Goal: Contribute content: Contribute content

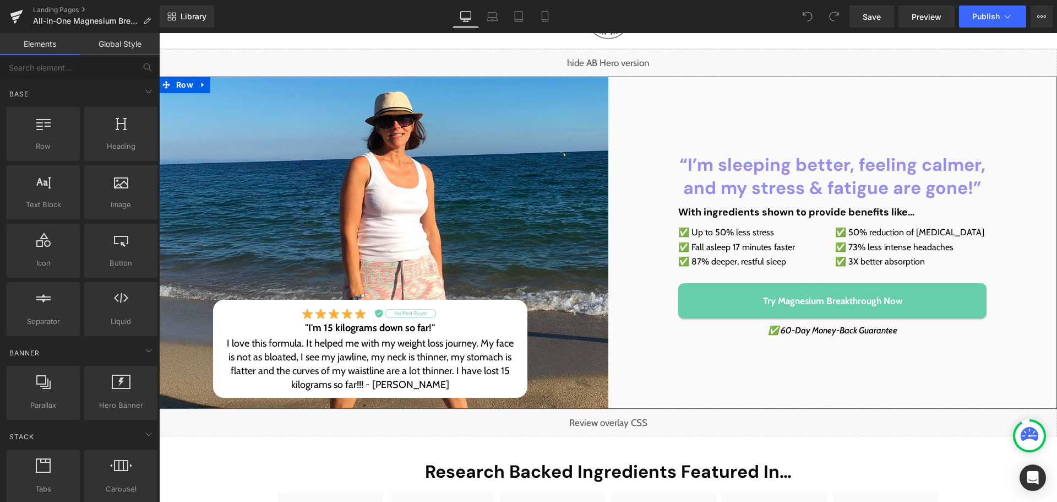
scroll to position [110, 0]
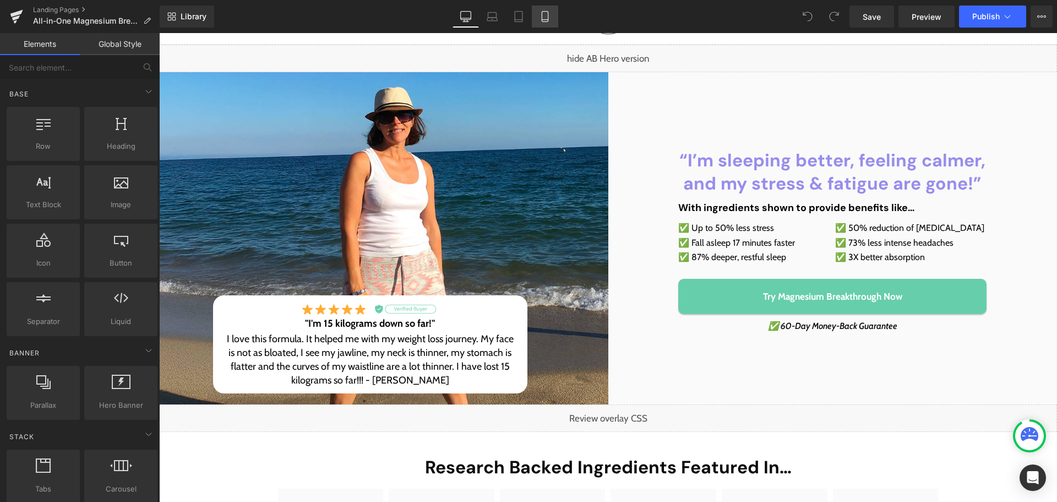
click at [539, 22] on link "Mobile" at bounding box center [545, 17] width 26 height 22
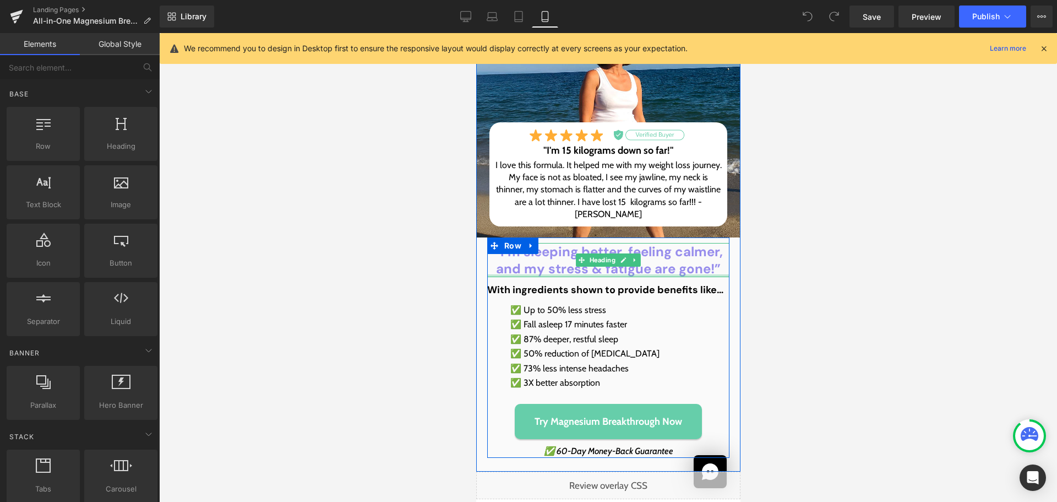
scroll to position [275, 0]
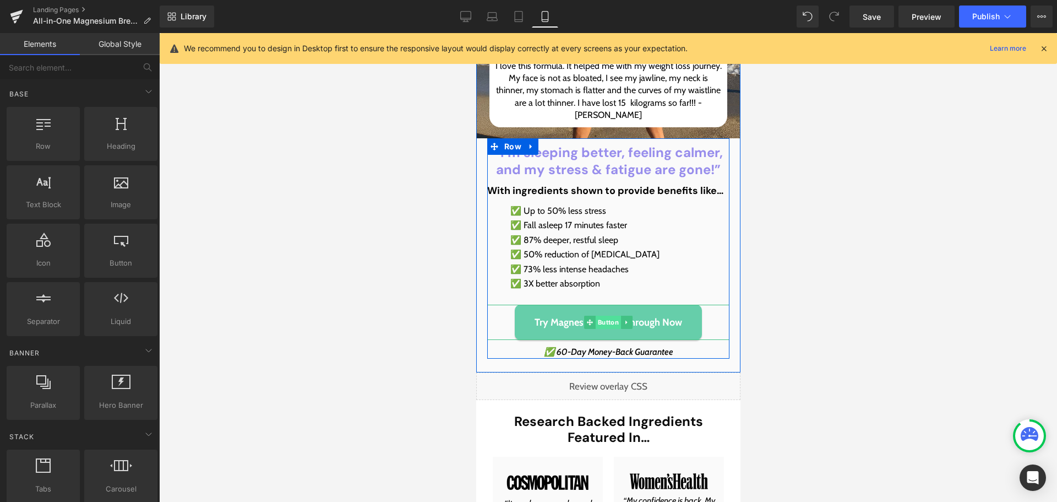
click at [604, 318] on span "Button" at bounding box center [607, 322] width 25 height 13
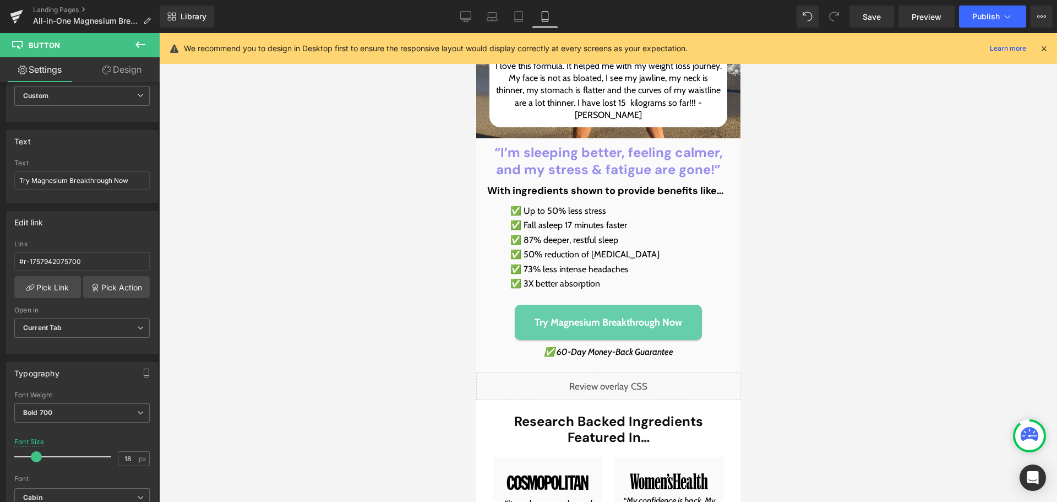
scroll to position [55, 0]
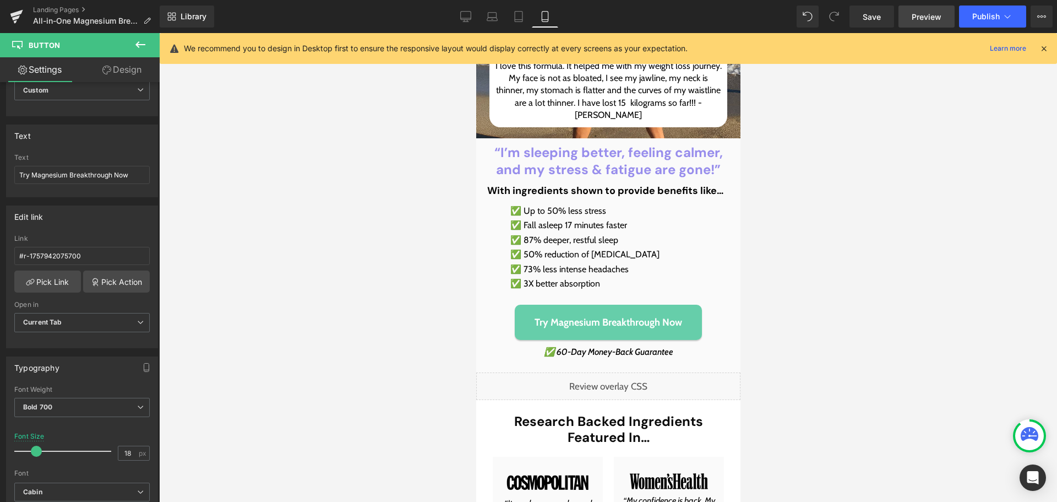
click at [923, 21] on span "Preview" at bounding box center [927, 17] width 30 height 12
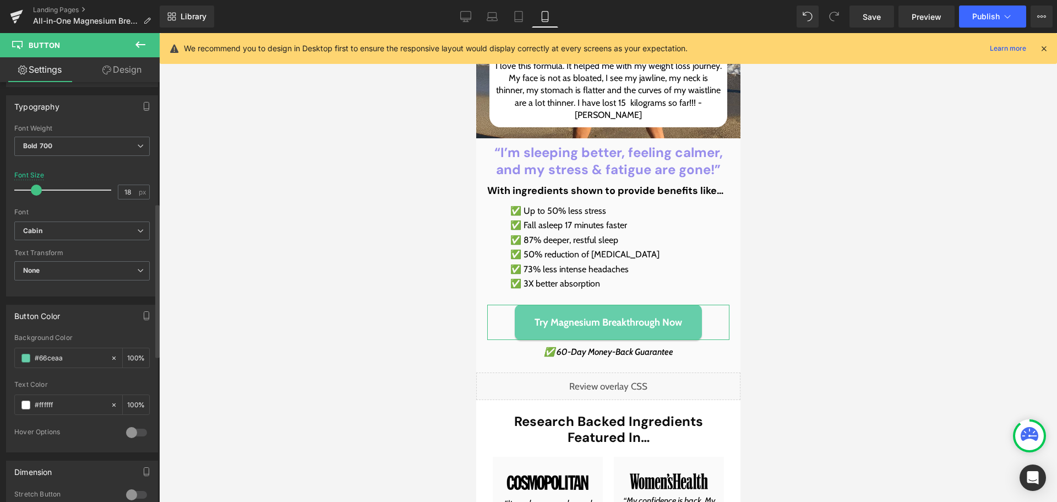
scroll to position [330, 0]
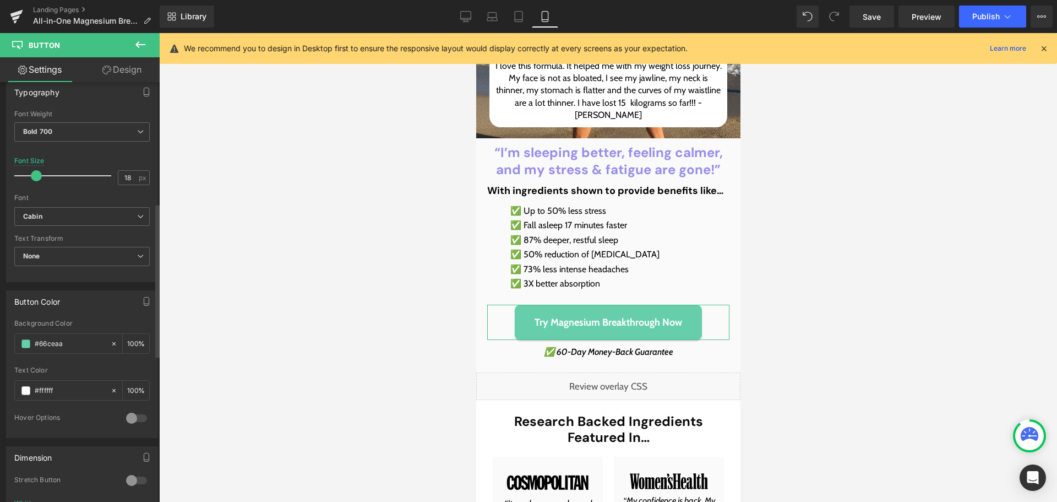
click at [57, 245] on div "Text Transform None None Uppercase Lowercase Capitalize" at bounding box center [81, 257] width 135 height 44
click at [57, 258] on span "None" at bounding box center [81, 256] width 135 height 19
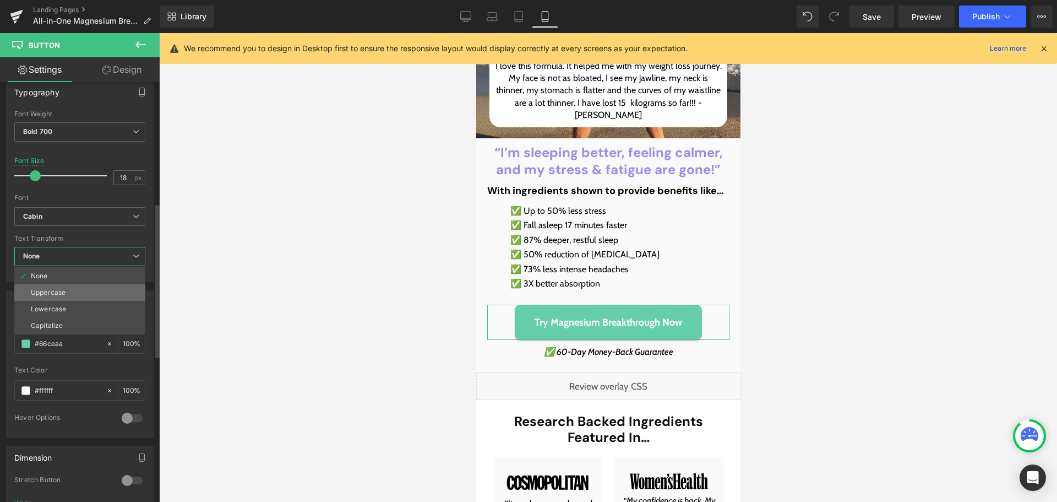
click at [63, 298] on li "Uppercase" at bounding box center [79, 292] width 131 height 17
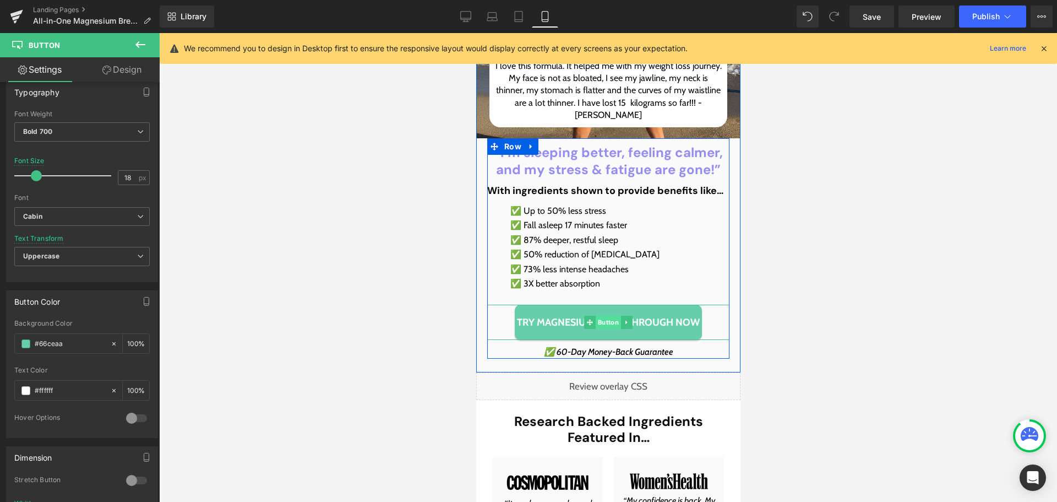
click at [600, 321] on span "Button" at bounding box center [607, 322] width 25 height 13
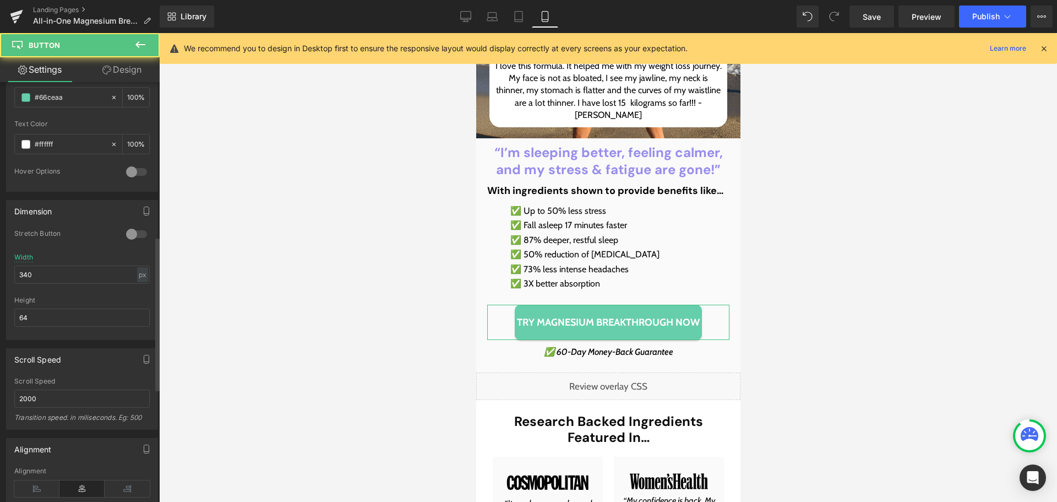
scroll to position [661, 0]
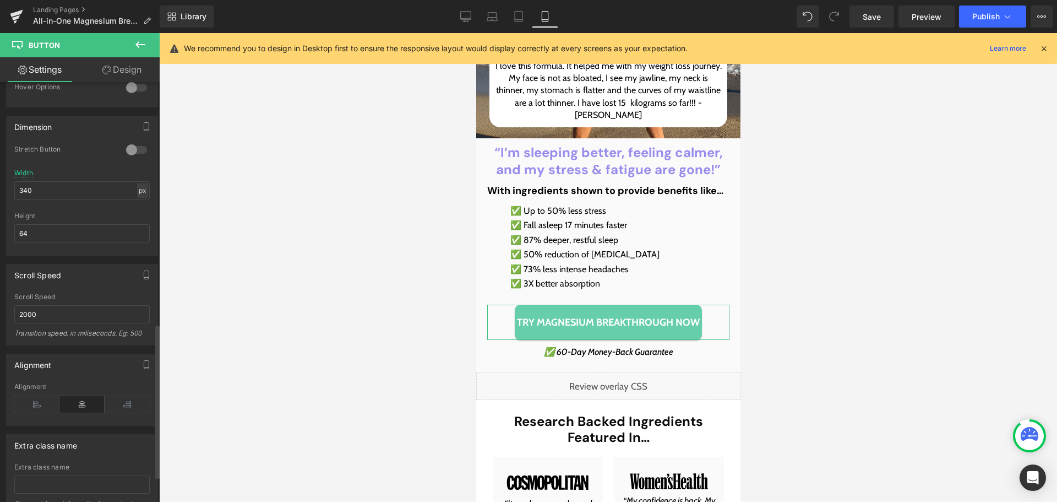
click at [138, 188] on div "px" at bounding box center [142, 190] width 11 height 15
click at [139, 213] on li "%" at bounding box center [142, 207] width 14 height 16
click at [107, 191] on input "340" at bounding box center [81, 190] width 135 height 18
type input "90"
click at [865, 25] on link "Save" at bounding box center [872, 17] width 45 height 22
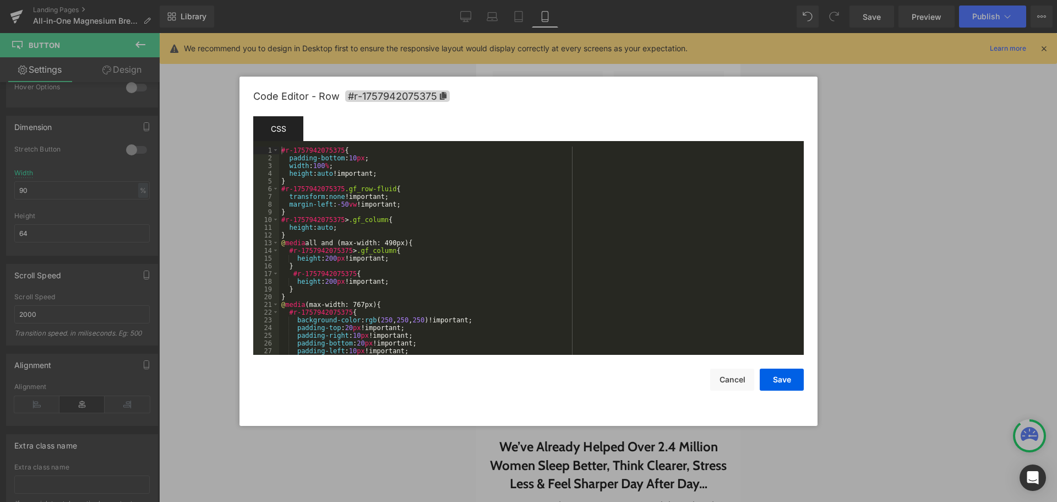
click at [632, 0] on div "Button You are previewing how the will restyle your page. You can not edit Elem…" at bounding box center [528, 0] width 1057 height 0
click at [730, 378] on button "Cancel" at bounding box center [732, 379] width 44 height 22
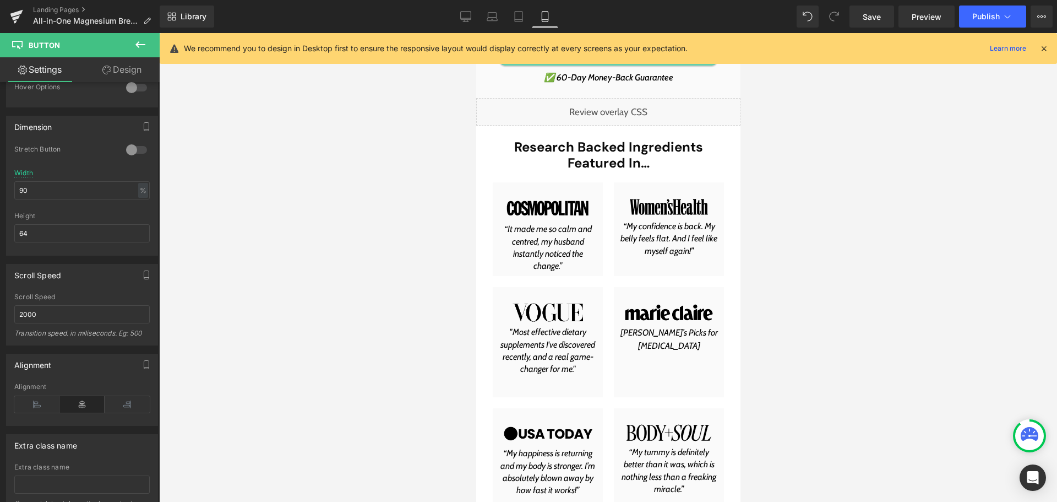
scroll to position [551, 0]
click at [930, 17] on span "Preview" at bounding box center [927, 17] width 30 height 12
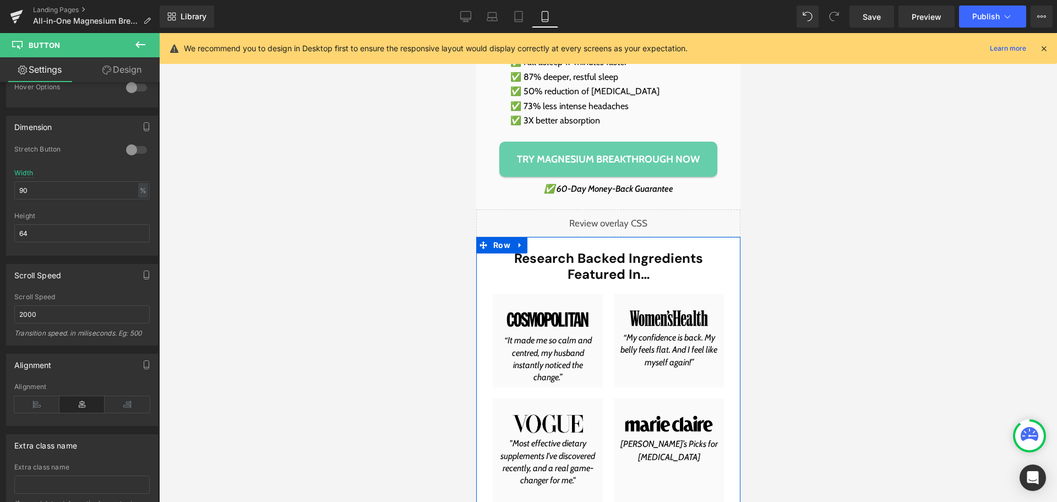
scroll to position [606, 0]
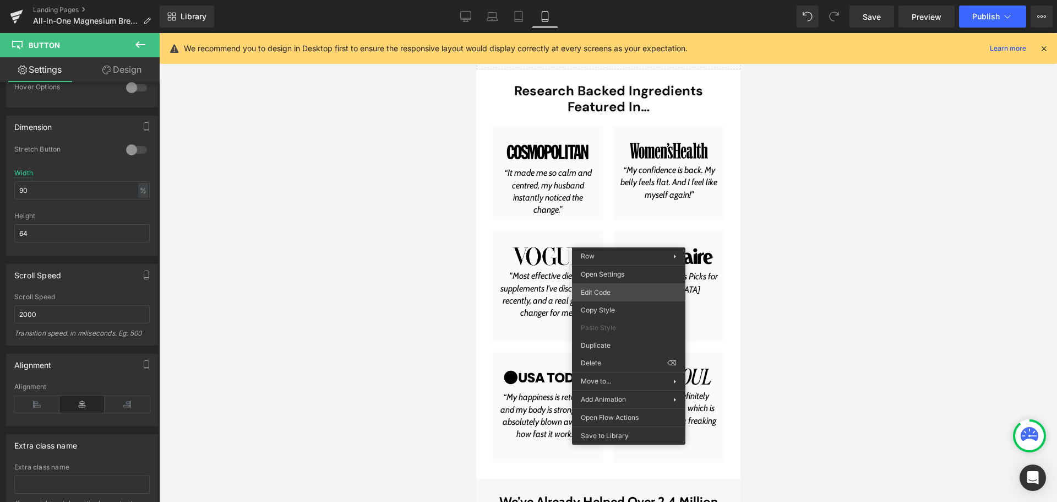
click at [621, 0] on div "Button You are previewing how the will restyle your page. You can not edit Elem…" at bounding box center [528, 0] width 1057 height 0
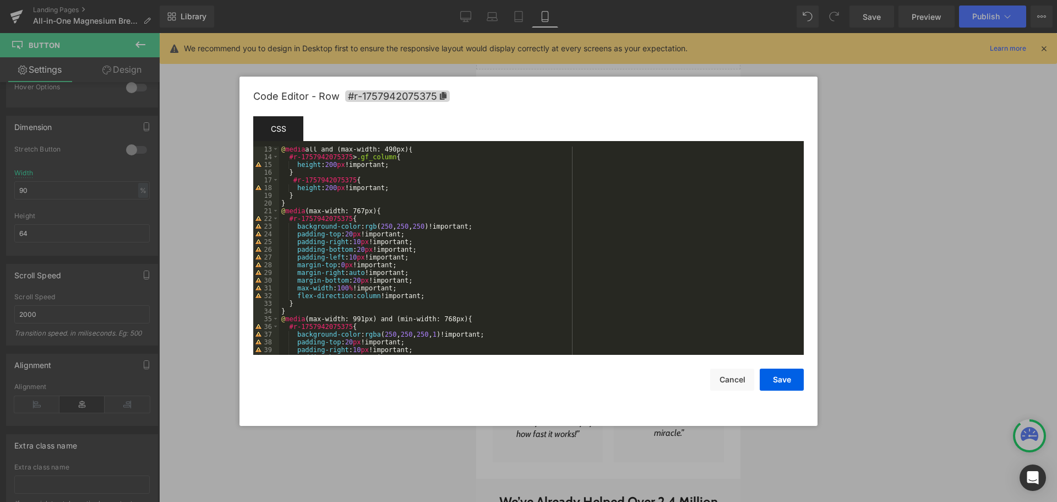
scroll to position [94, 0]
click at [394, 205] on div "@ media all and (max-width: 490px) { #r-1757942075375 > .gf_column { height : 2…" at bounding box center [539, 257] width 520 height 224
click at [394, 215] on div "@ media all and (max-width: 490px) { #r-1757942075375 > .gf_column { height : 2…" at bounding box center [539, 257] width 520 height 224
click at [399, 211] on div "@ media all and (max-width: 490px) { #r-1757942075375 > .gf_column { height : 2…" at bounding box center [539, 257] width 520 height 224
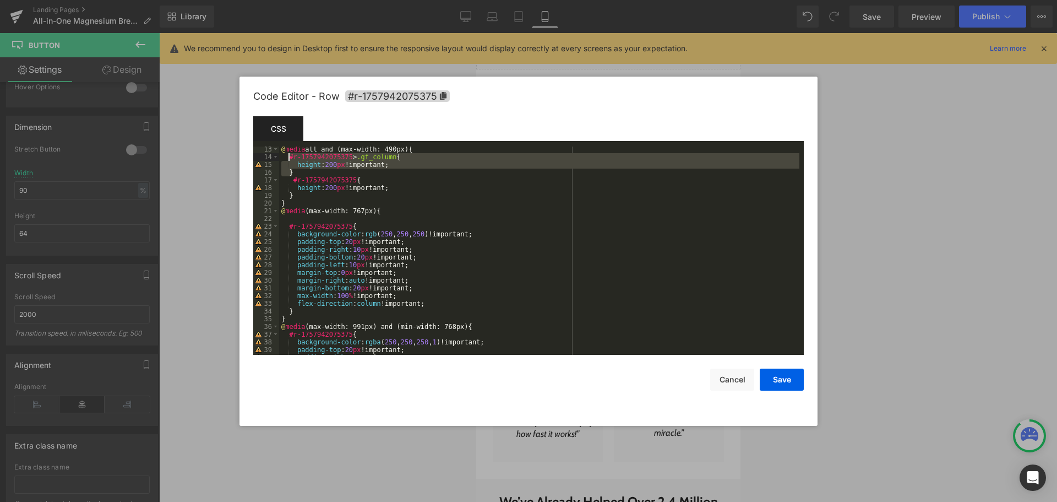
drag, startPoint x: 296, startPoint y: 174, endPoint x: 290, endPoint y: 157, distance: 17.6
click at [290, 157] on div "@ media all and (max-width: 490px) { #r-1757942075375 > .gf_column { height : 2…" at bounding box center [539, 257] width 520 height 224
click at [326, 218] on div "@ media all and (max-width: 490px) { #r-1757942075375 > .gf_column { height : 2…" at bounding box center [539, 257] width 520 height 224
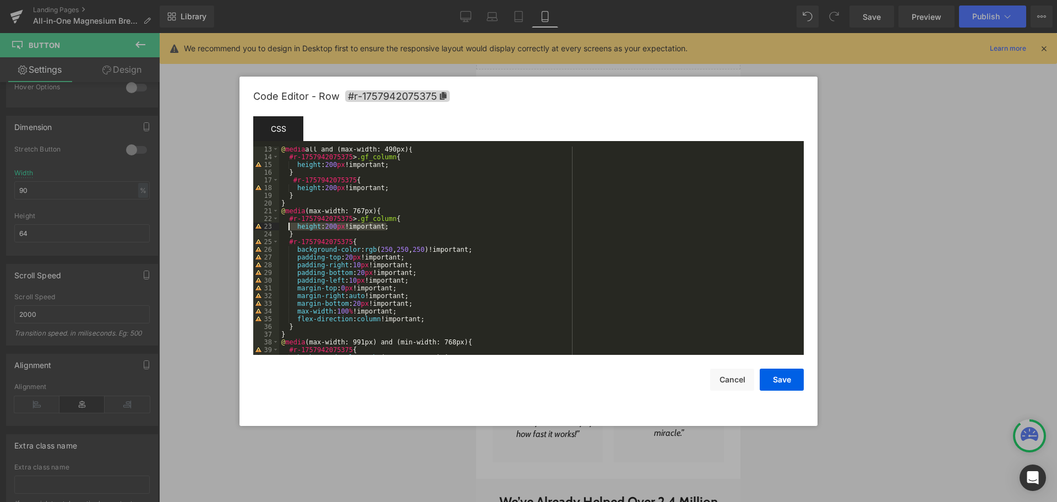
drag, startPoint x: 408, startPoint y: 228, endPoint x: 293, endPoint y: 225, distance: 115.1
click at [293, 225] on div "@ media all and (max-width: 490px) { #r-1757942075375 > .gf_column { height : 2…" at bounding box center [539, 257] width 520 height 224
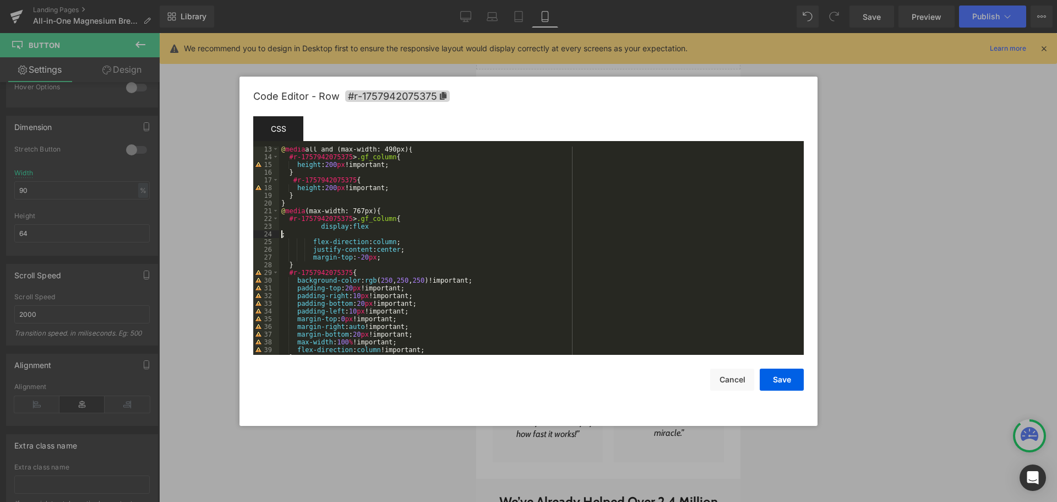
click at [282, 232] on div "@ media all and (max-width: 490px) { #r-1757942075375 > .gf_column { height : 2…" at bounding box center [539, 257] width 520 height 224
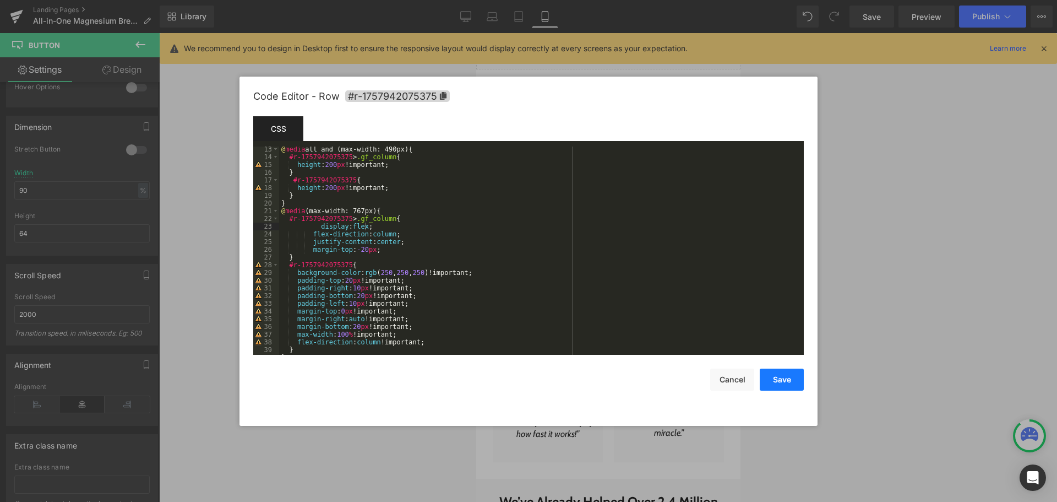
click at [795, 377] on button "Save" at bounding box center [782, 379] width 44 height 22
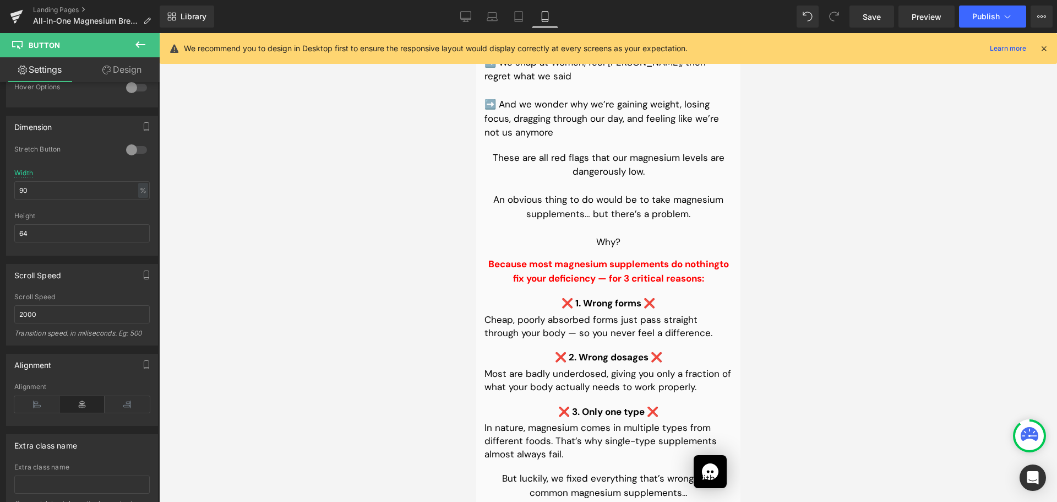
scroll to position [2478, 0]
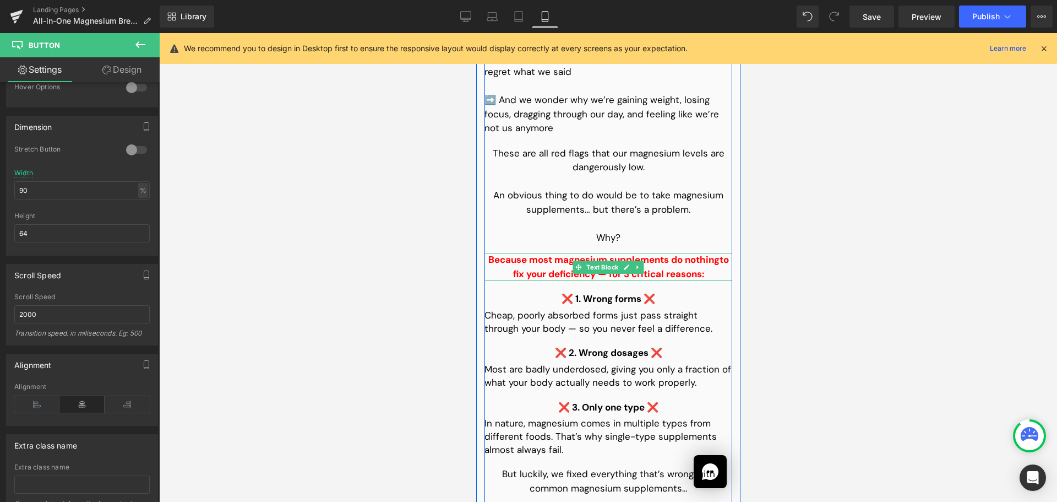
click at [553, 280] on span "to fix your deficiency — for 3 critical reasons:" at bounding box center [621, 266] width 216 height 26
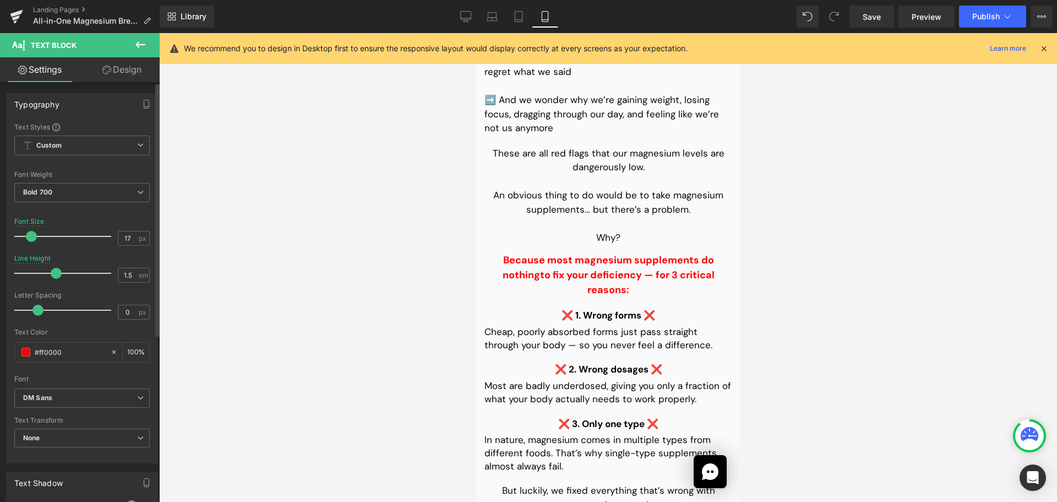
click at [34, 237] on span at bounding box center [31, 236] width 11 height 11
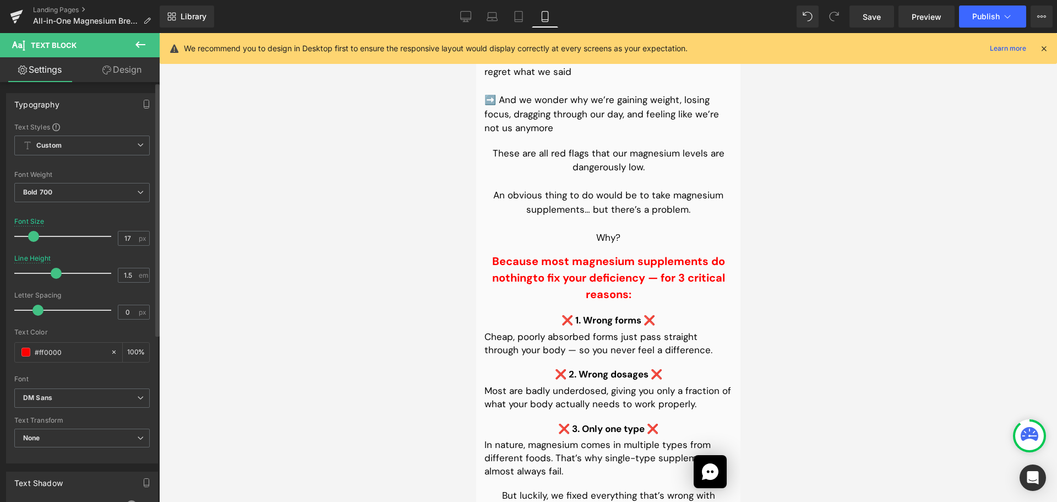
click at [34, 238] on span at bounding box center [33, 236] width 11 height 11
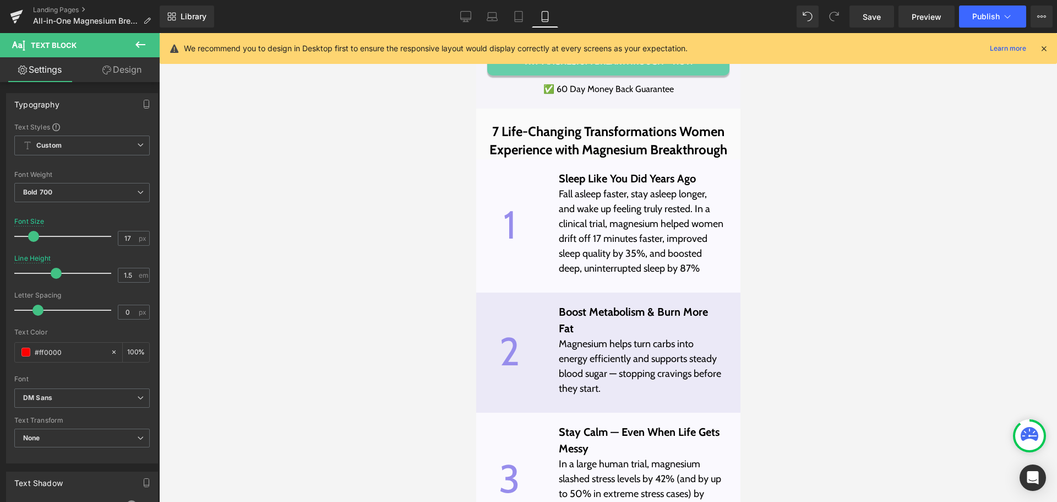
scroll to position [3580, 0]
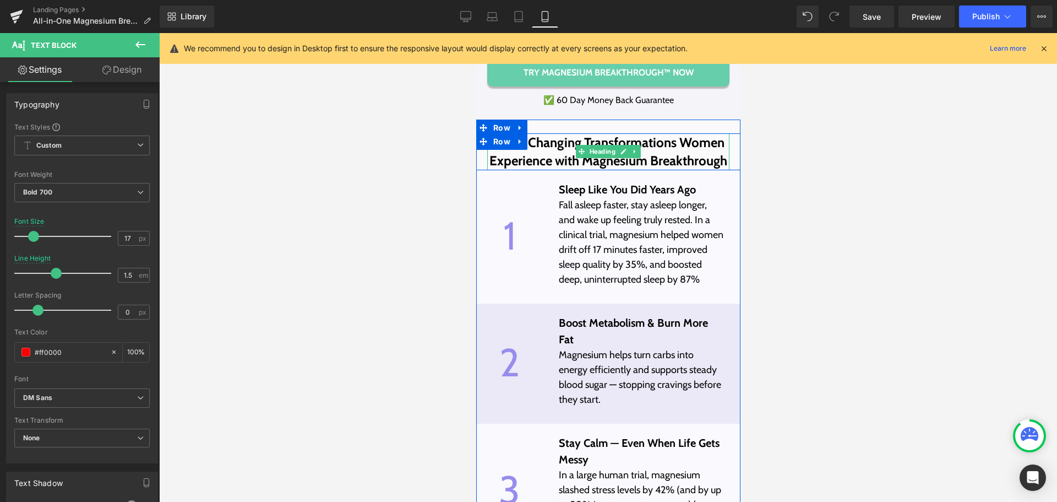
click at [537, 169] on span "7 Life-Changing Transformations Women Experience with Magnesium Breakthrough" at bounding box center [608, 151] width 238 height 35
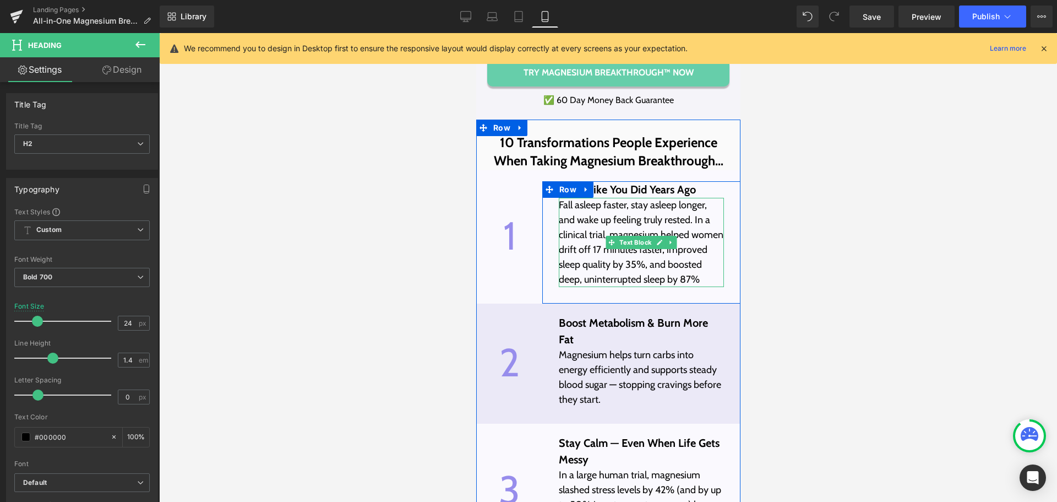
click at [599, 239] on p "Fall asleep faster, stay asleep longer, and wake up feeling truly rested. In a …" at bounding box center [640, 242] width 165 height 89
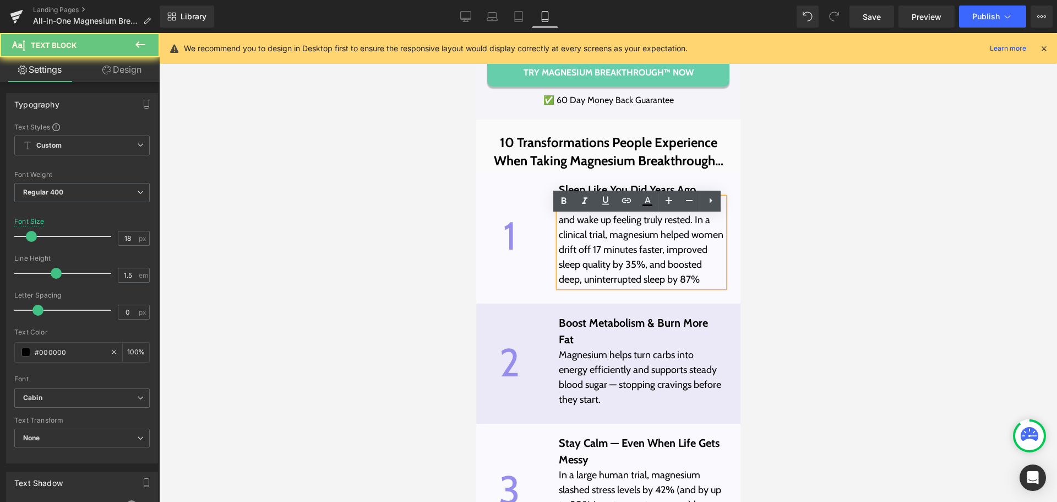
click at [599, 239] on p "Fall asleep faster, stay asleep longer, and wake up feeling truly rested. In a …" at bounding box center [640, 242] width 165 height 89
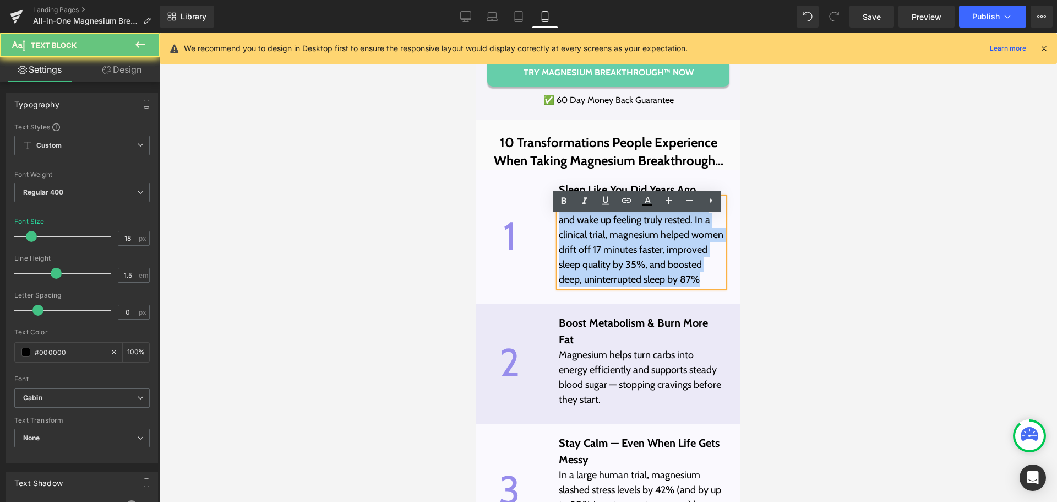
click at [599, 239] on p "Fall asleep faster, stay asleep longer, and wake up feeling truly rested. In a …" at bounding box center [640, 242] width 165 height 89
paste div
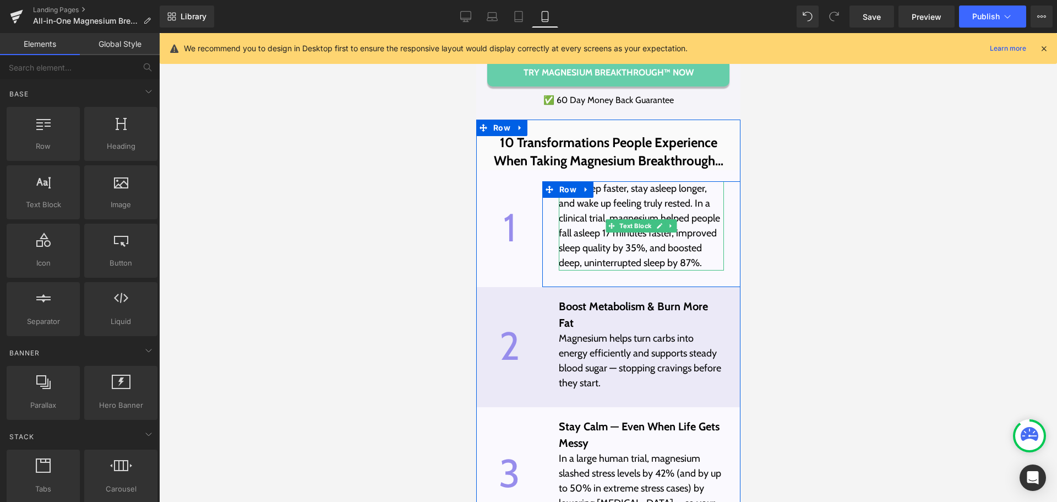
click at [605, 270] on p "Fall asleep faster, stay asleep longer, and wake up feeling truly rested. In a …" at bounding box center [640, 225] width 165 height 89
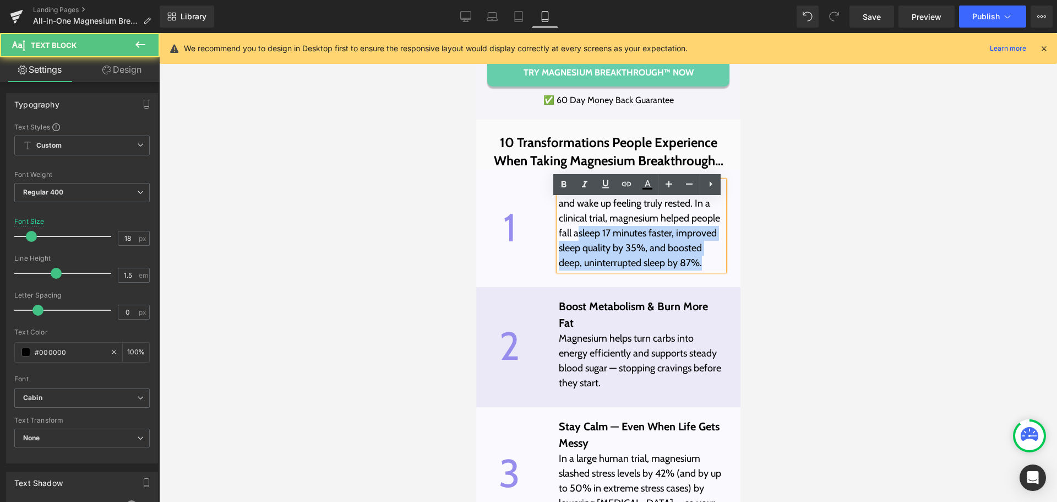
drag, startPoint x: 552, startPoint y: 251, endPoint x: 573, endPoint y: 249, distance: 21.0
click at [573, 249] on div "Fall asleep faster, stay asleep longer, and wake up feeling truly rested. In a …" at bounding box center [640, 225] width 165 height 89
click at [585, 255] on p "Fall asleep faster, stay asleep longer, and wake up feeling truly rested. In a …" at bounding box center [640, 225] width 165 height 89
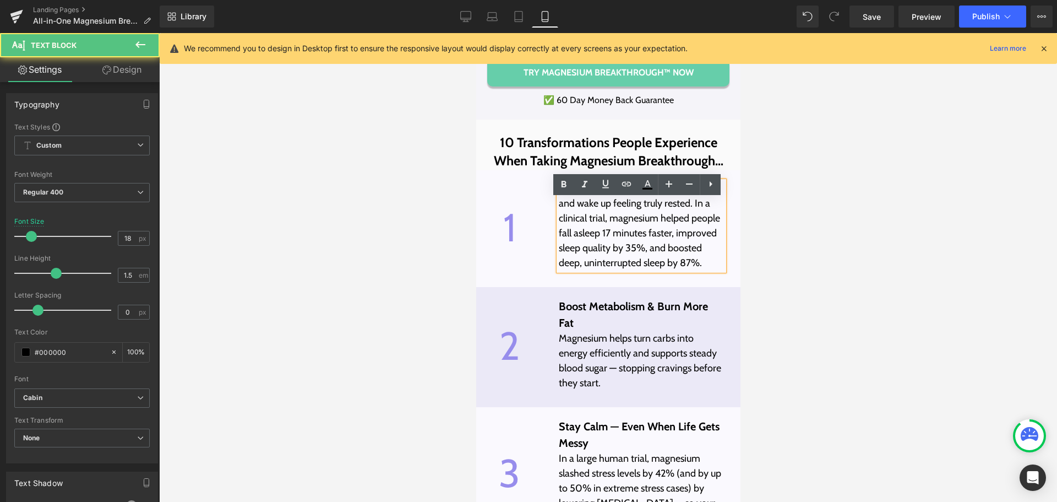
click at [669, 249] on p "Fall asleep faster, stay asleep longer, and wake up feeling truly rested. In a …" at bounding box center [640, 225] width 165 height 89
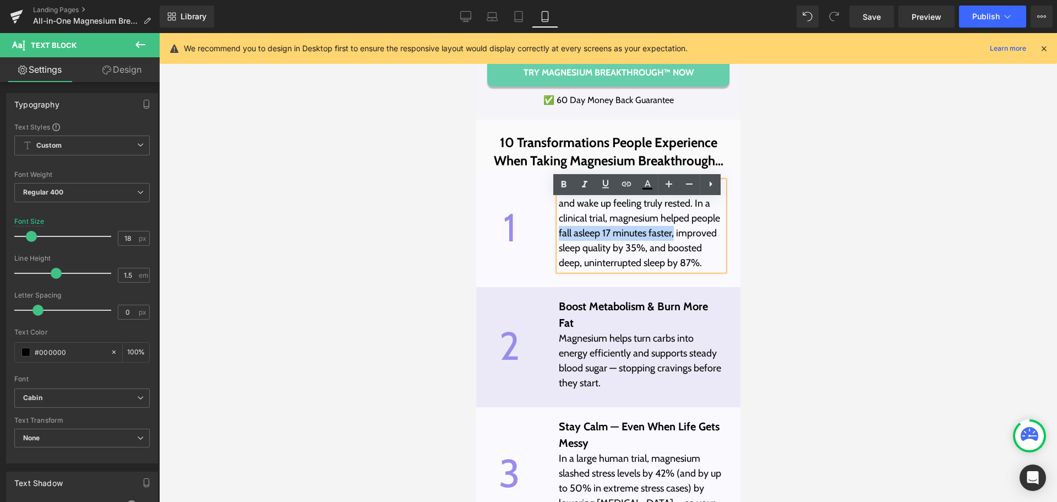
drag, startPoint x: 669, startPoint y: 253, endPoint x: 554, endPoint y: 247, distance: 115.3
click at [558, 247] on p "Fall asleep faster, stay asleep longer, and wake up feeling truly rested. In a …" at bounding box center [640, 225] width 165 height 89
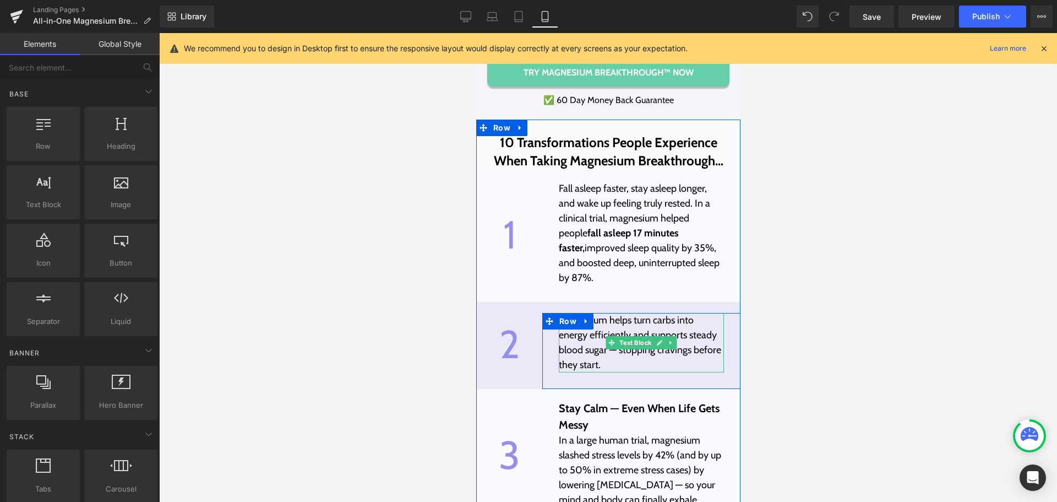
click at [569, 349] on p "Magnesium helps turn carbs into energy efficiently and supports steady blood su…" at bounding box center [640, 342] width 165 height 59
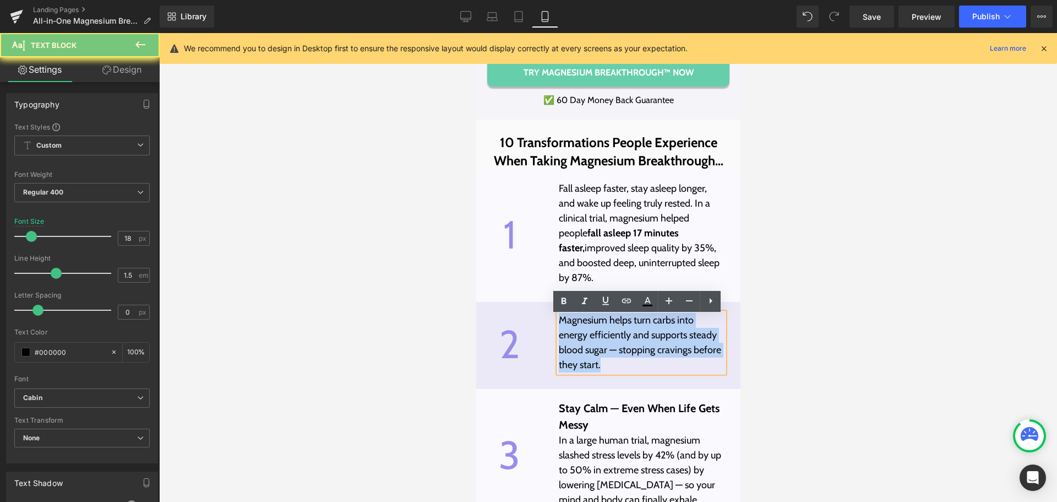
click at [569, 349] on p "Magnesium helps turn carbs into energy efficiently and supports steady blood su…" at bounding box center [640, 342] width 165 height 59
paste div
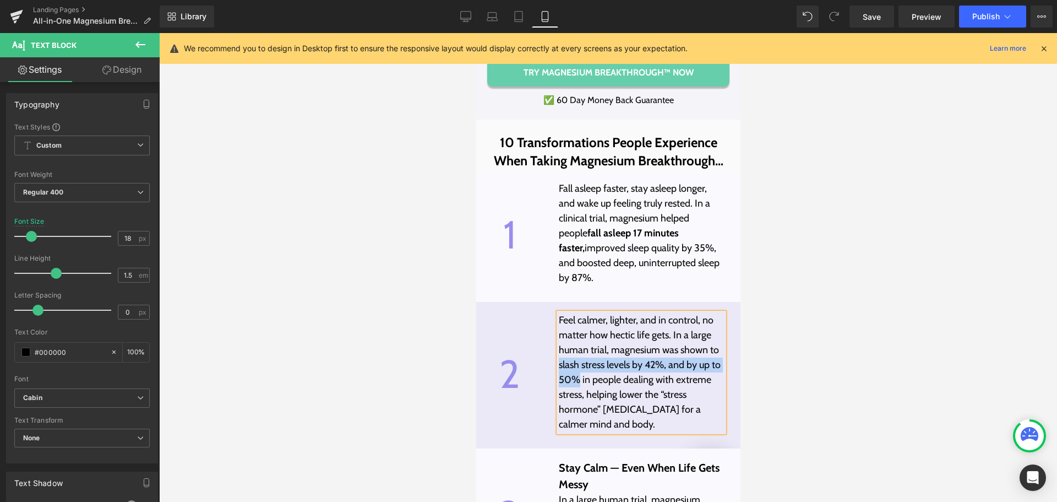
drag, startPoint x: 555, startPoint y: 367, endPoint x: 576, endPoint y: 383, distance: 26.8
click at [576, 383] on p "Feel calmer, lighter, and in control, no matter how hectic life gets. In a larg…" at bounding box center [640, 372] width 165 height 119
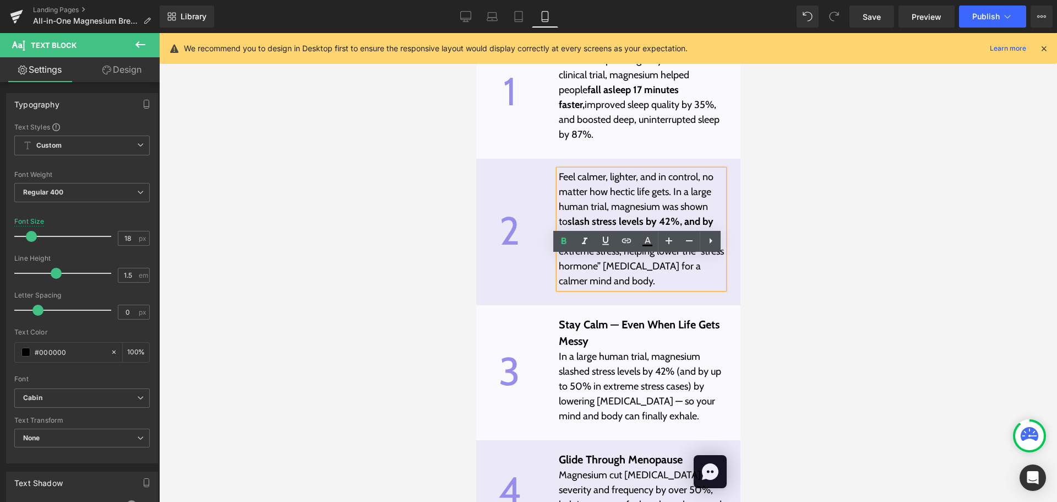
scroll to position [3745, 0]
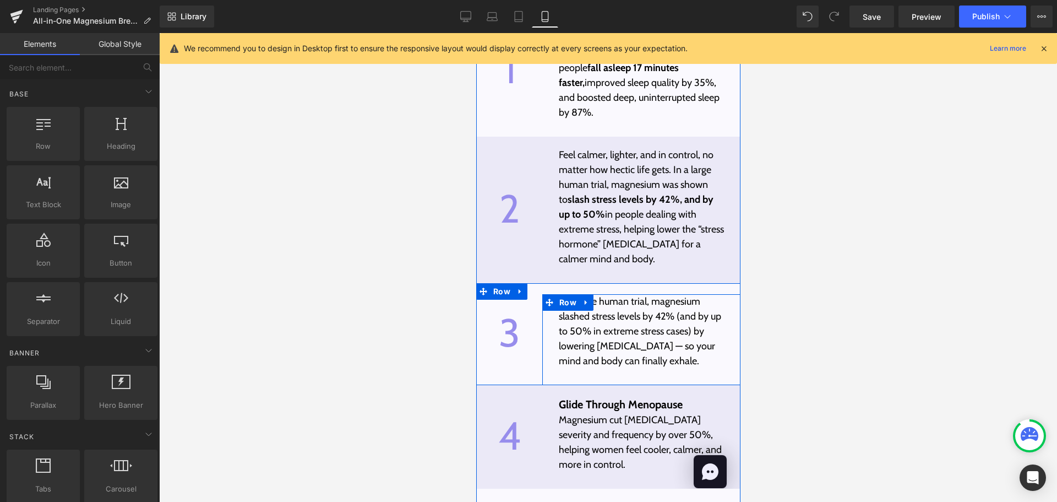
click at [564, 351] on p "In a large human trial, magnesium slashed stress levels by 42% (and by up to 50…" at bounding box center [640, 331] width 165 height 74
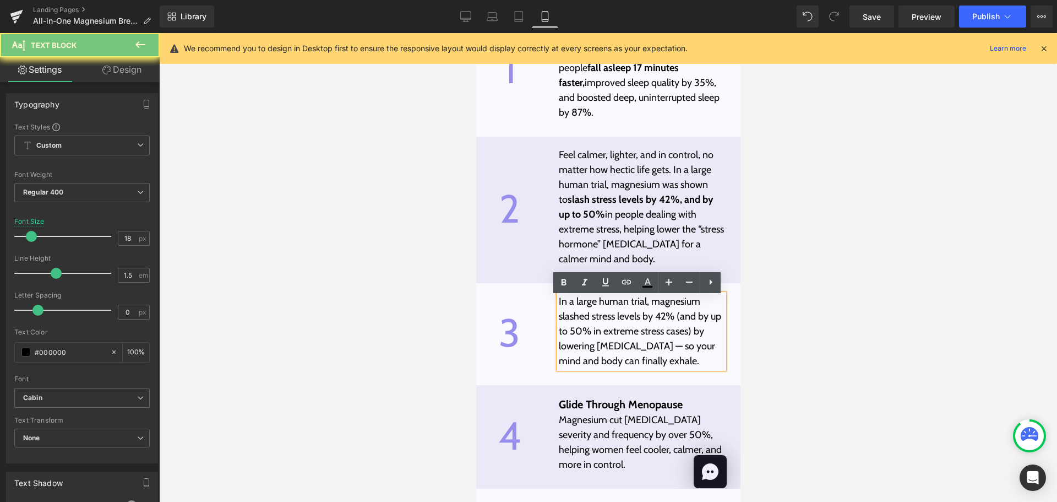
click at [564, 351] on p "In a large human trial, magnesium slashed stress levels by 42% (and by up to 50…" at bounding box center [640, 331] width 165 height 74
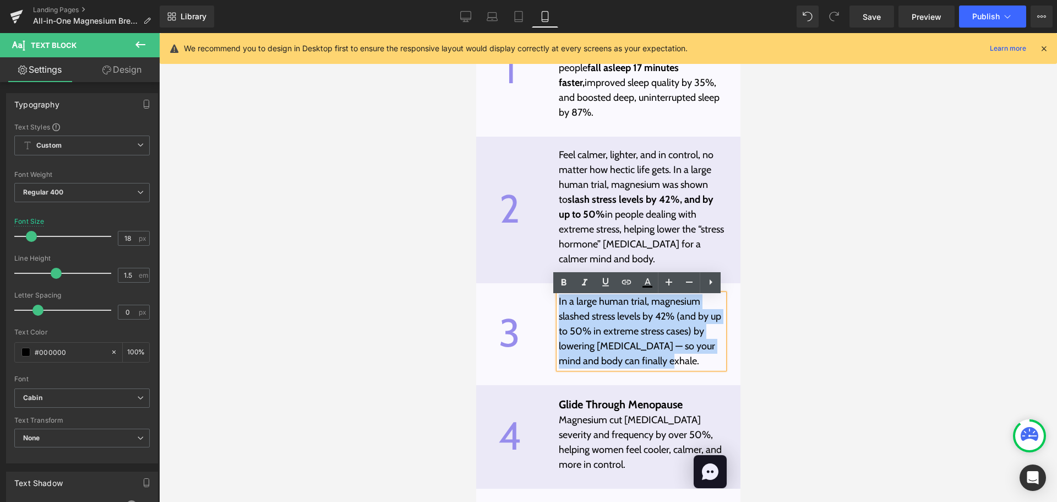
paste div
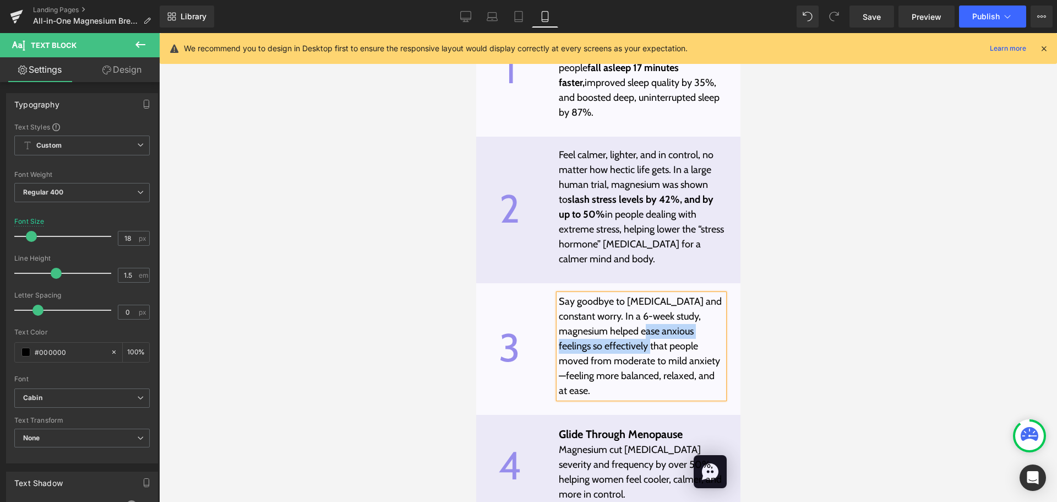
drag, startPoint x: 637, startPoint y: 336, endPoint x: 643, endPoint y: 346, distance: 11.6
click at [643, 346] on p "Say goodbye to [MEDICAL_DATA] and constant worry. In a 6-week study, magnesium …" at bounding box center [640, 346] width 165 height 104
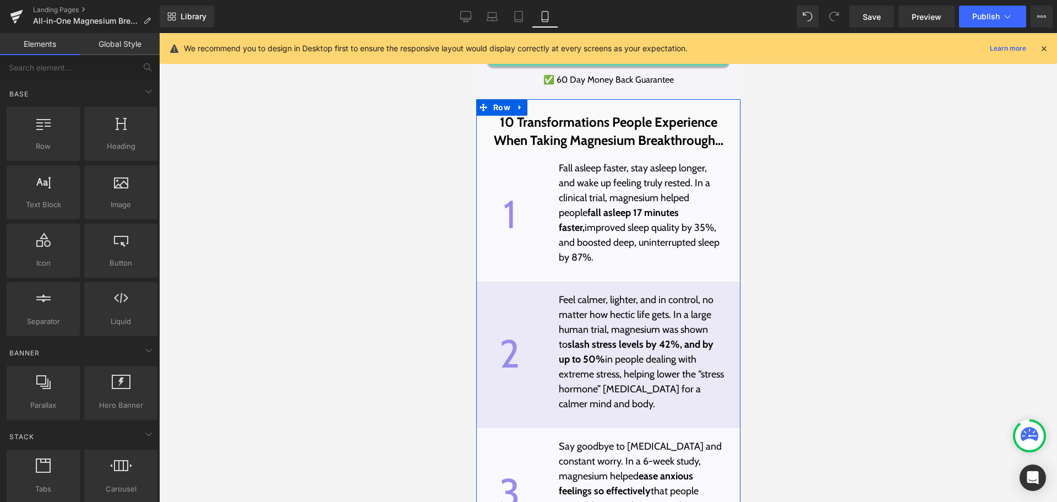
scroll to position [3580, 0]
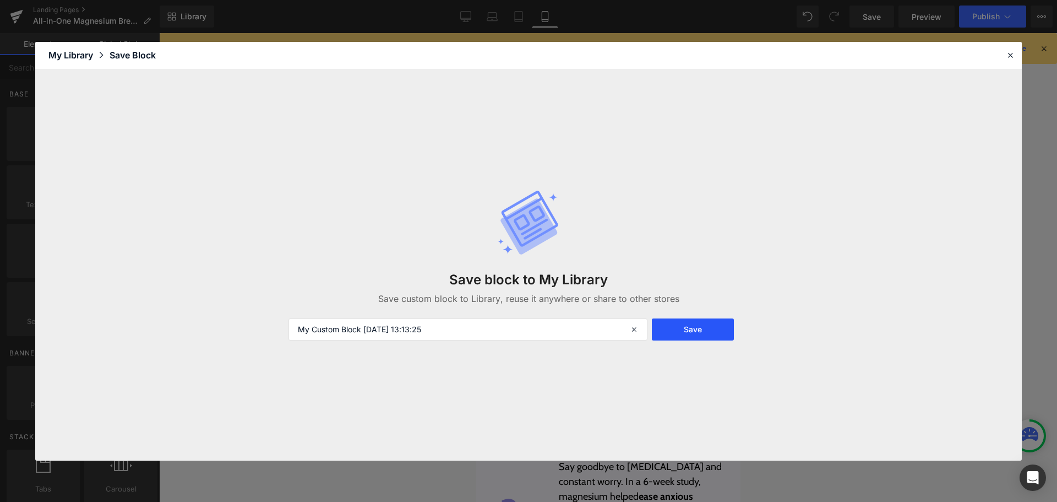
click at [699, 334] on button "Save" at bounding box center [693, 329] width 82 height 22
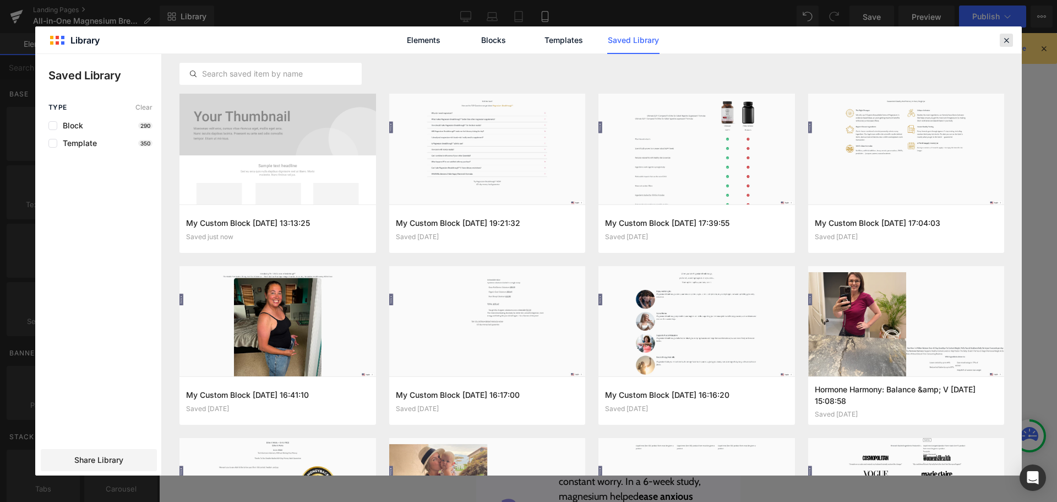
click at [1006, 42] on icon at bounding box center [1007, 40] width 10 height 10
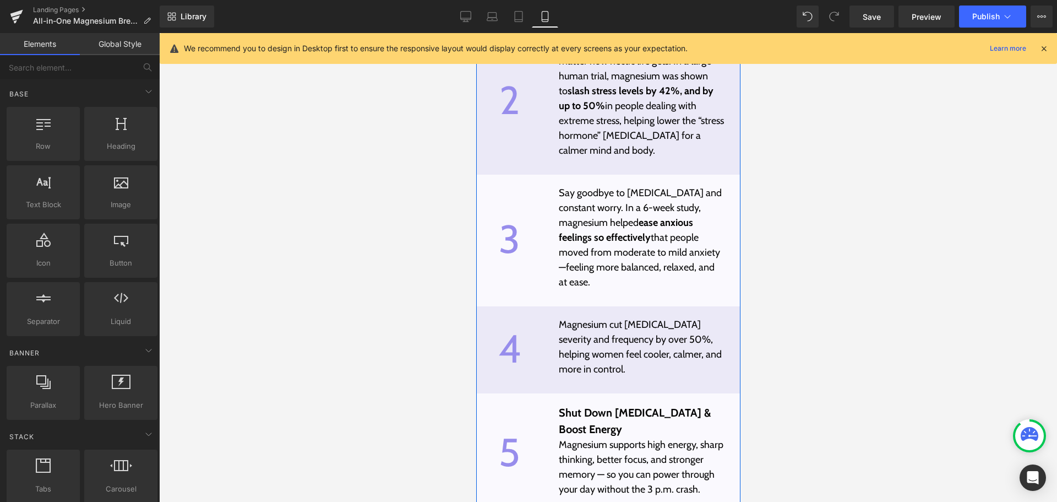
scroll to position [3855, 0]
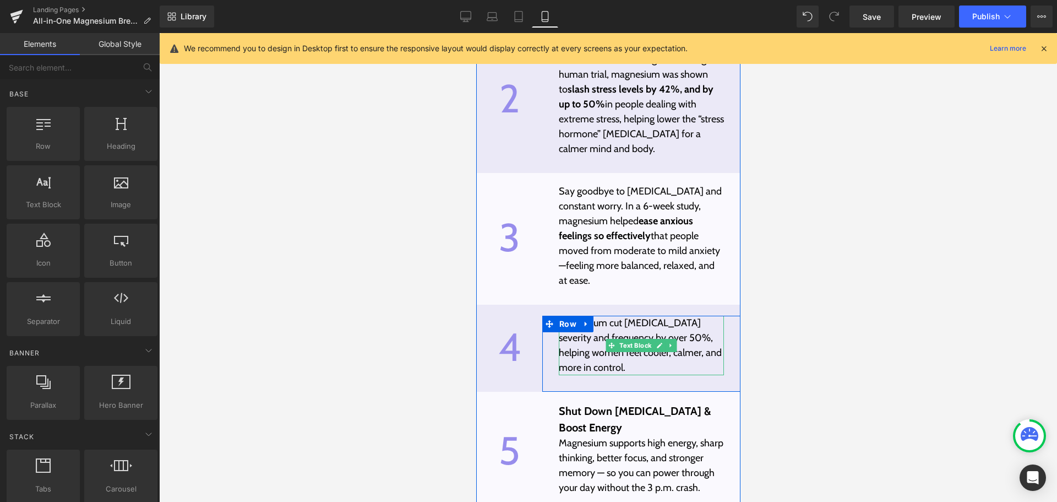
click at [567, 352] on p "Magnesium cut [MEDICAL_DATA] severity and frequency by over 50%, helping women …" at bounding box center [640, 345] width 165 height 59
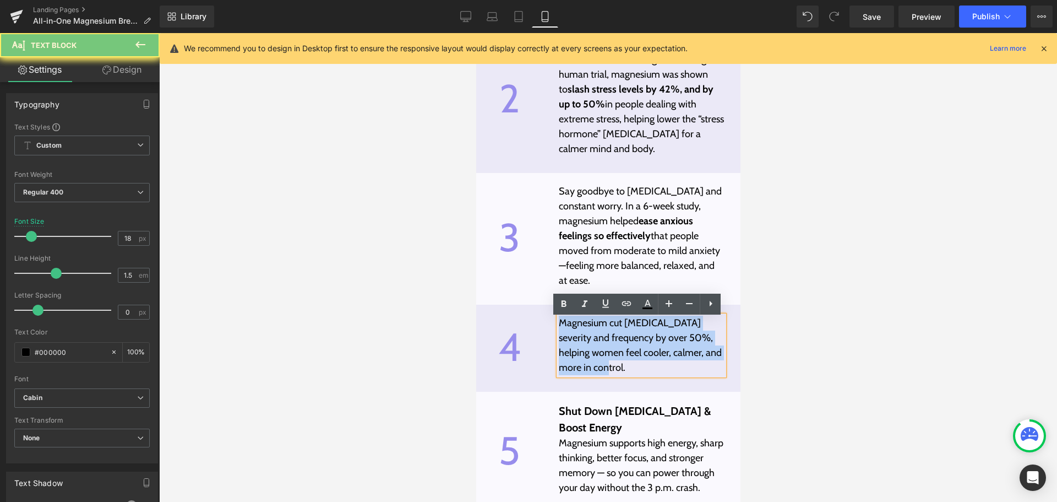
click at [567, 352] on p "Magnesium cut [MEDICAL_DATA] severity and frequency by over 50%, helping women …" at bounding box center [640, 345] width 165 height 59
paste div
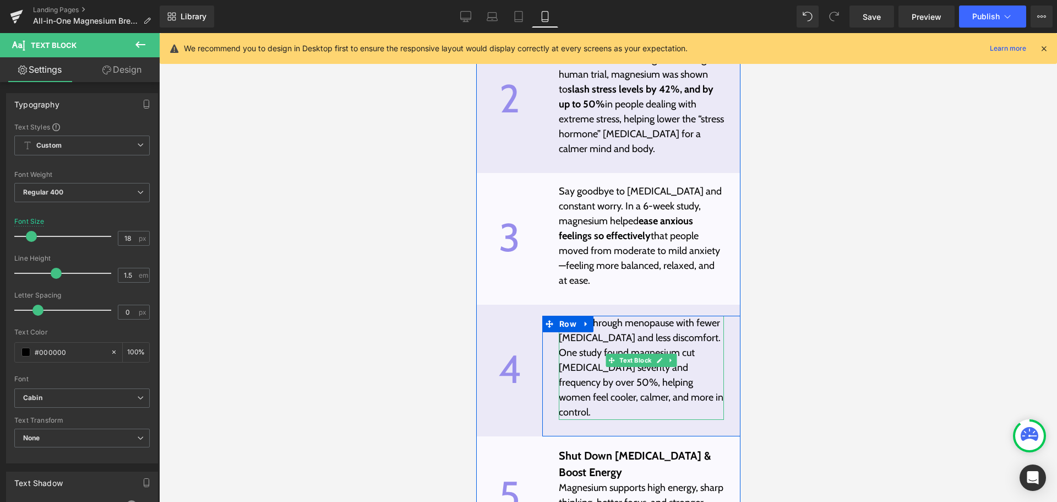
click at [598, 393] on p "Breeze through menopause with fewer [MEDICAL_DATA] and less discomfort. One stu…" at bounding box center [640, 368] width 165 height 104
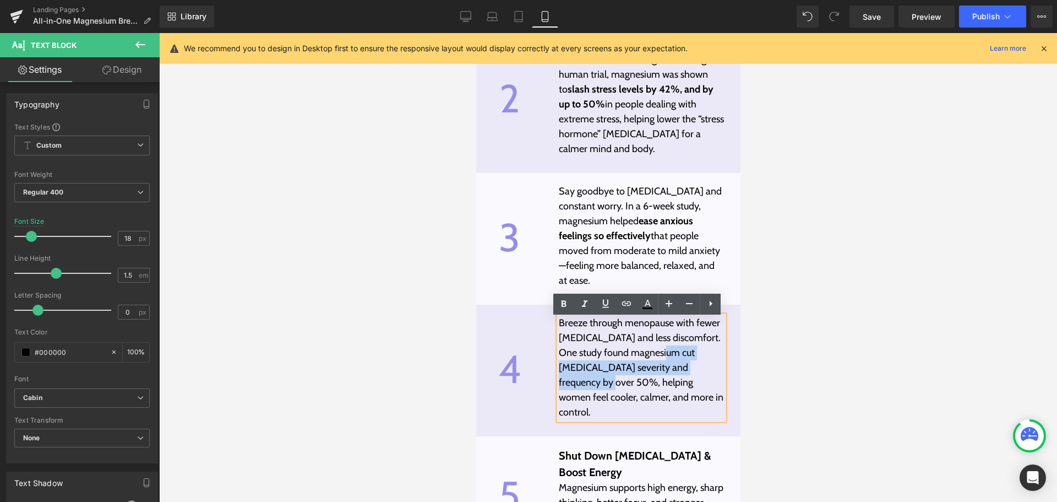
drag, startPoint x: 659, startPoint y: 356, endPoint x: 703, endPoint y: 370, distance: 46.2
click at [703, 370] on p "Breeze through menopause with fewer [MEDICAL_DATA] and less discomfort. One stu…" at bounding box center [640, 368] width 165 height 104
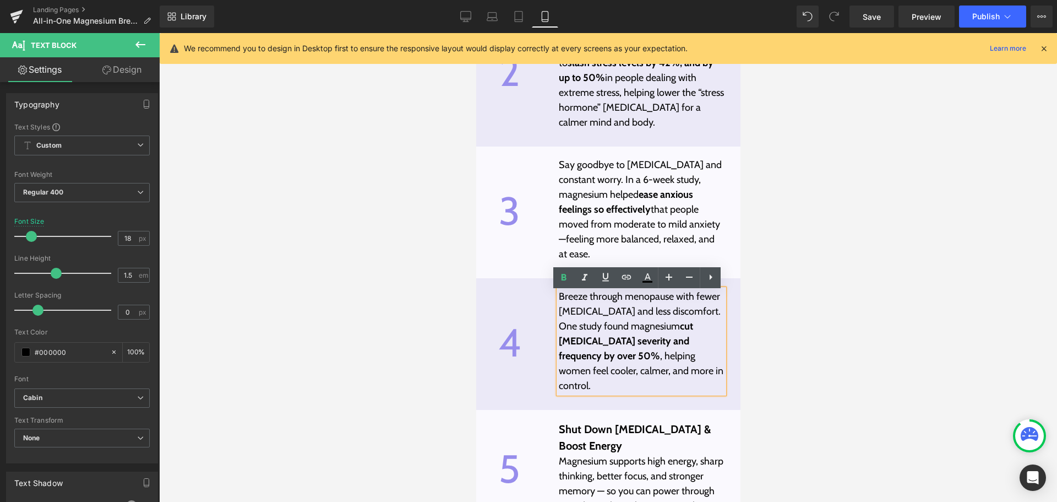
scroll to position [3910, 0]
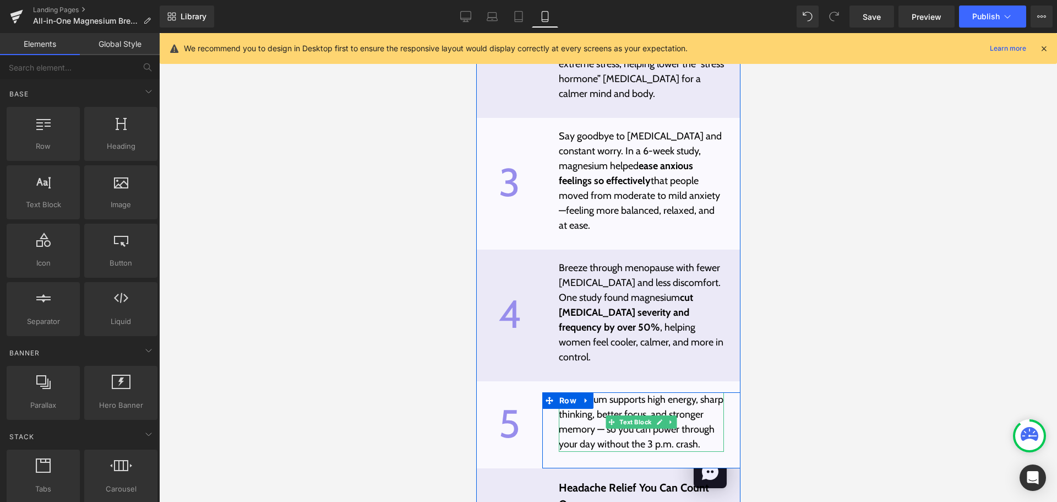
click at [569, 416] on p "Magnesium supports high energy, sharp thinking, better focus, and stronger memo…" at bounding box center [640, 421] width 165 height 59
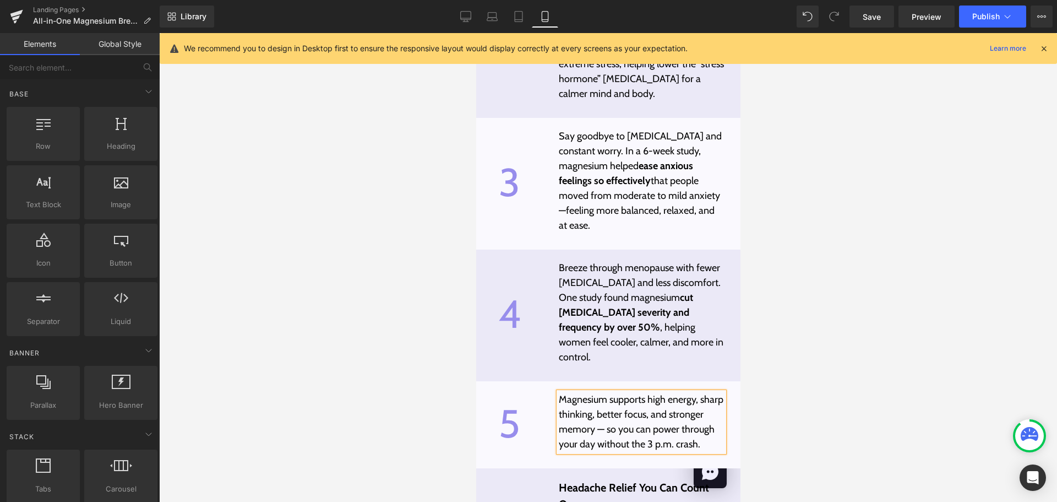
click at [569, 416] on p "Magnesium supports high energy, sharp thinking, better focus, and stronger memo…" at bounding box center [640, 421] width 165 height 59
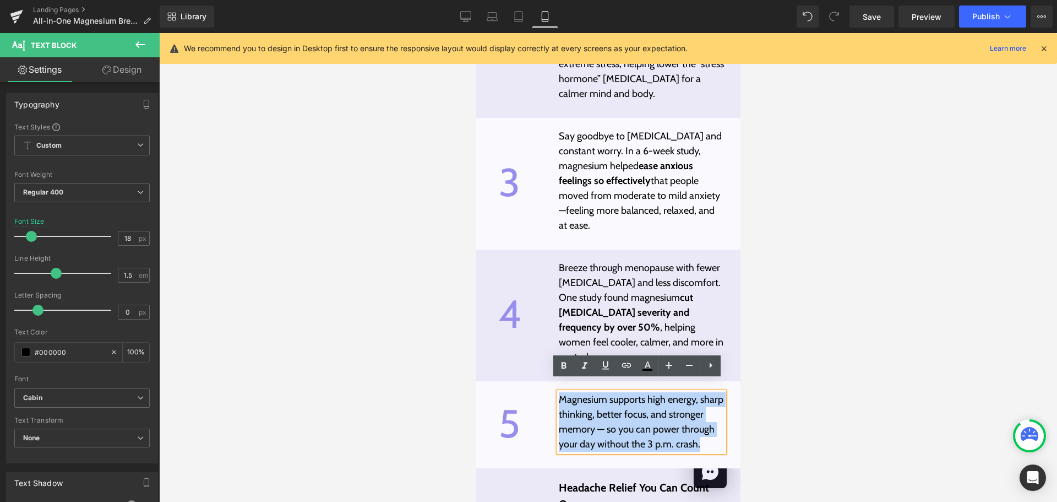
paste div
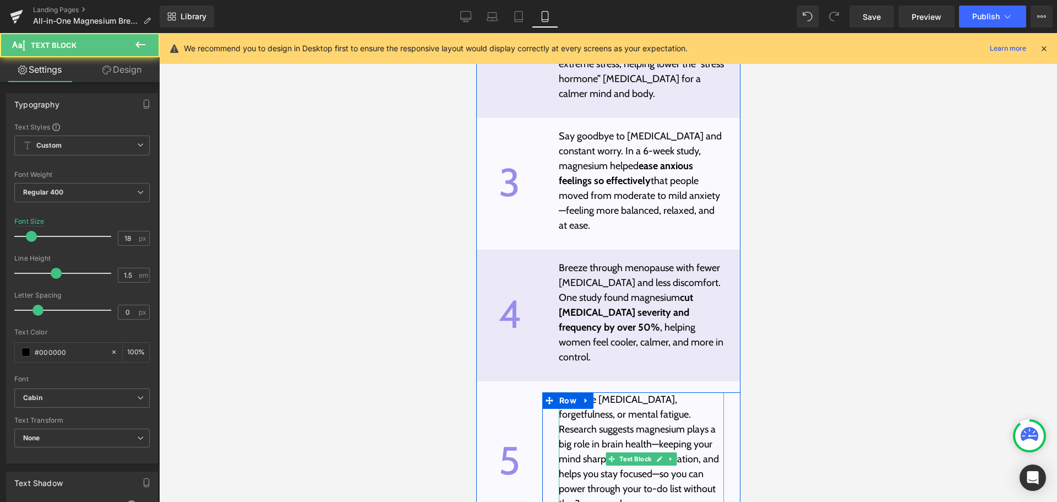
click at [682, 399] on p "No more [MEDICAL_DATA], forgetfulness, or mental fatigue. Research suggests mag…" at bounding box center [640, 451] width 165 height 119
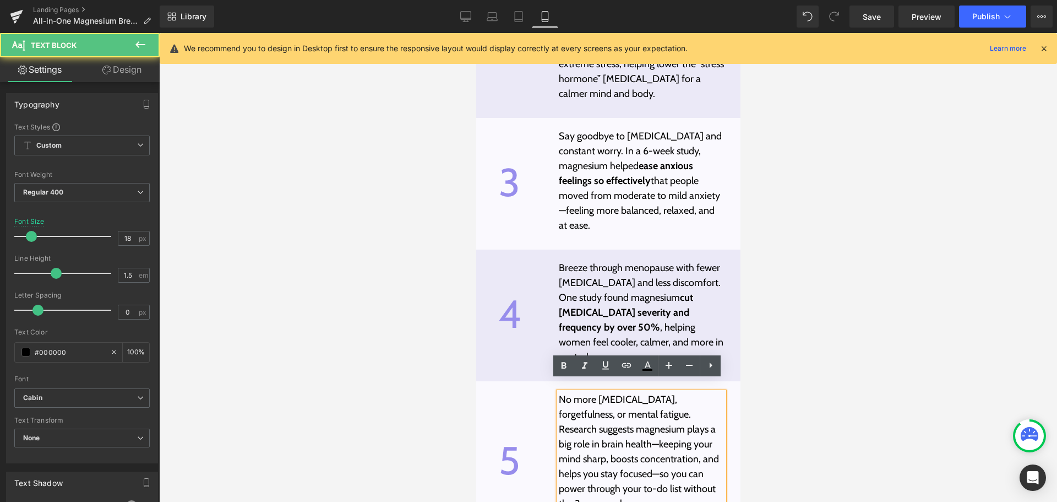
click at [588, 434] on p "No more [MEDICAL_DATA], forgetfulness, or mental fatigue. Research suggests mag…" at bounding box center [640, 451] width 165 height 119
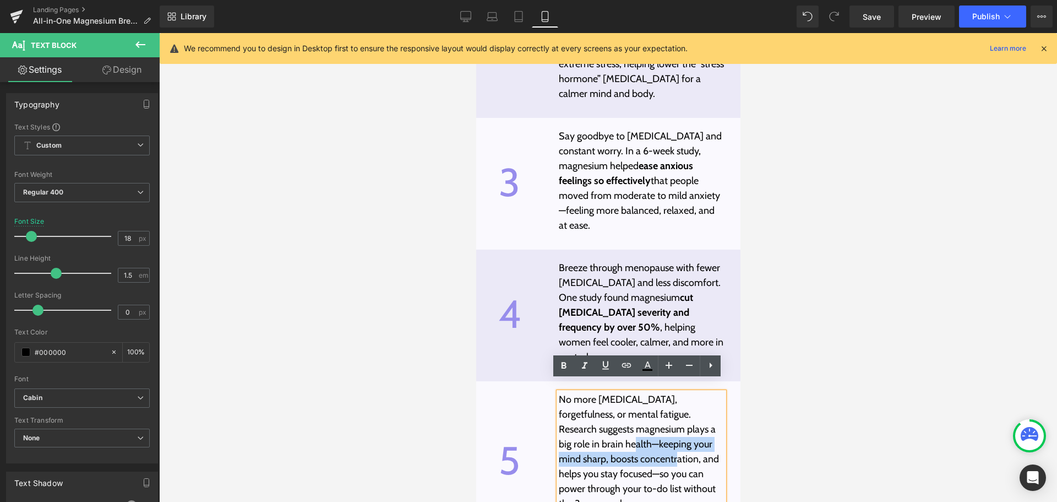
click at [641, 448] on p "No more [MEDICAL_DATA], forgetfulness, or mental fatigue. Research suggests mag…" at bounding box center [640, 451] width 165 height 119
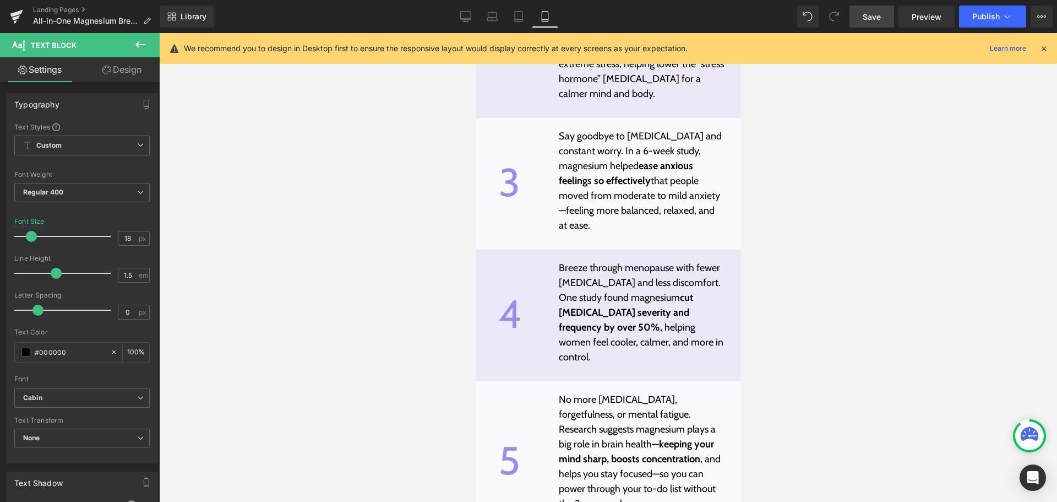
click at [884, 23] on link "Save" at bounding box center [872, 17] width 45 height 22
click at [872, 21] on span "Save" at bounding box center [872, 17] width 18 height 12
